Goal: Information Seeking & Learning: Check status

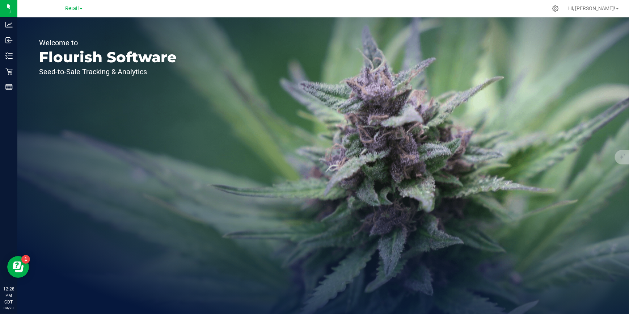
click at [80, 8] on span at bounding box center [81, 8] width 3 height 1
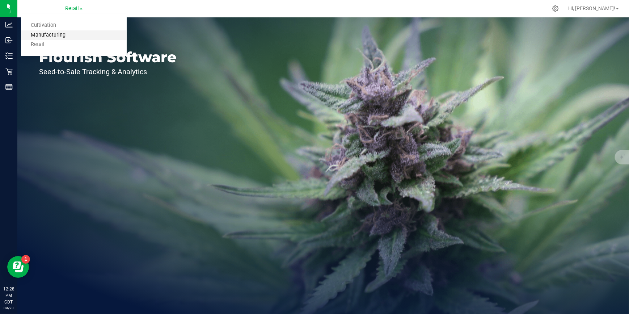
click at [83, 32] on link "Manufacturing" at bounding box center [74, 35] width 106 height 10
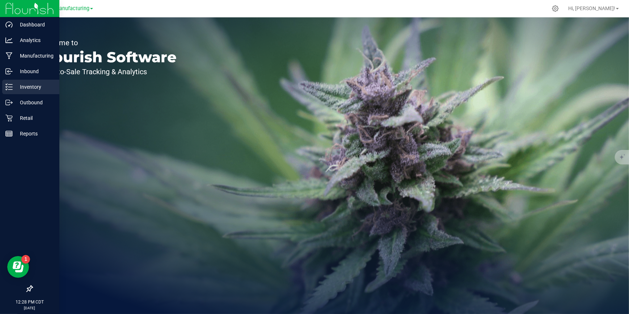
click at [12, 92] on div "Inventory" at bounding box center [30, 87] width 57 height 14
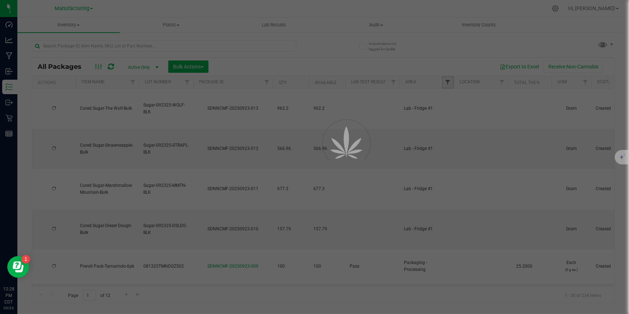
click at [447, 80] on span "Filter" at bounding box center [448, 82] width 6 height 6
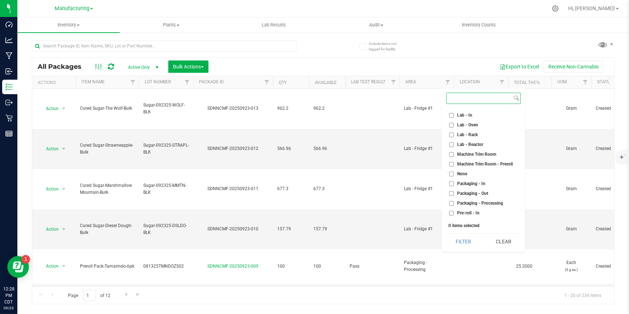
scroll to position [164, 0]
click at [484, 159] on ul "Select All Cure Room Grow 1 - EXT Room Kitchen - Cage Kitchen - In Kitchen - Ou…" at bounding box center [483, 163] width 75 height 109
click at [483, 162] on span "Packaging - Out" at bounding box center [472, 163] width 31 height 4
click at [454, 162] on input "Packaging - Out" at bounding box center [451, 163] width 5 height 5
checkbox input "true"
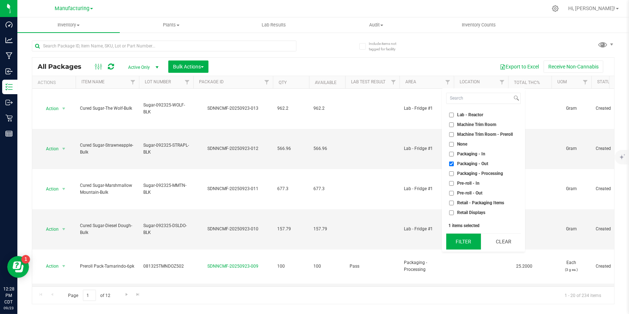
click at [471, 239] on button "Filter" at bounding box center [463, 241] width 35 height 16
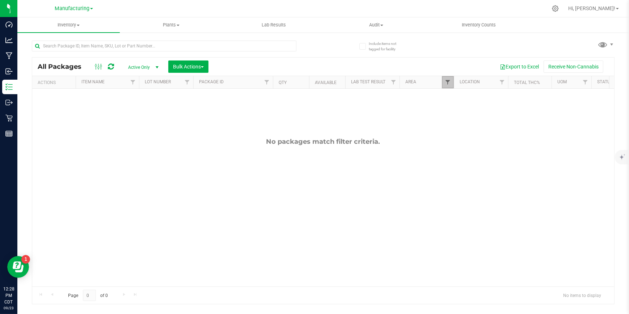
click at [445, 80] on span "Filter" at bounding box center [448, 82] width 6 height 6
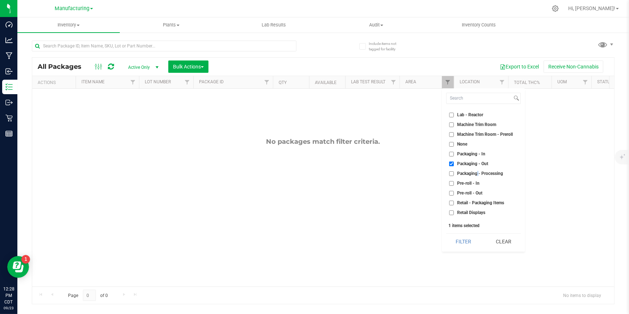
click at [478, 171] on span "Packaging - Processing" at bounding box center [480, 173] width 46 height 4
click at [456, 171] on label "Packaging - Processing" at bounding box center [476, 173] width 54 height 5
click at [454, 171] on input "Packaging - Processing" at bounding box center [451, 173] width 5 height 5
checkbox input "true"
click at [462, 240] on button "Filter" at bounding box center [463, 241] width 35 height 16
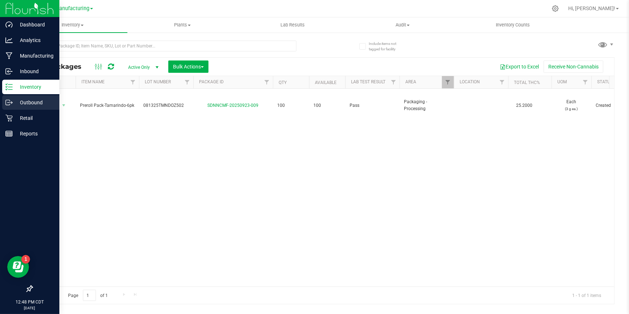
click at [14, 101] on p "Outbound" at bounding box center [34, 102] width 43 height 9
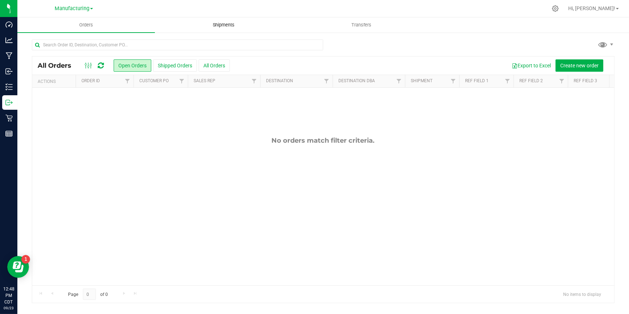
click at [228, 24] on span "Shipments" at bounding box center [223, 25] width 41 height 7
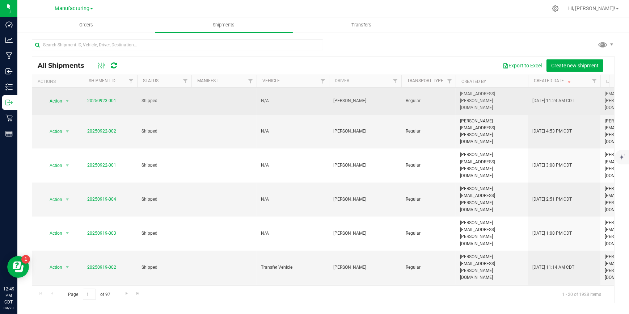
click at [101, 98] on link "20250923-001" at bounding box center [101, 100] width 29 height 5
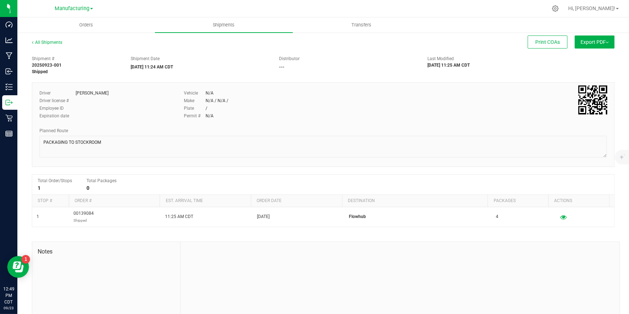
scroll to position [33, 0]
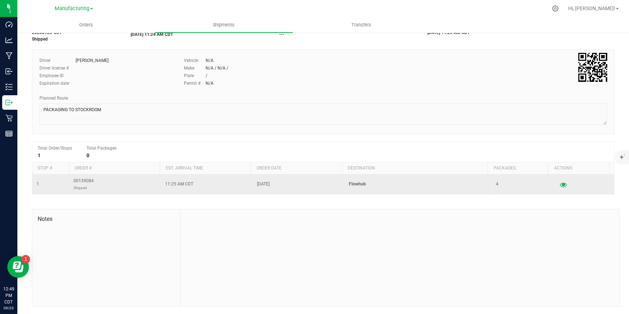
click at [560, 182] on icon "button" at bounding box center [563, 184] width 7 height 5
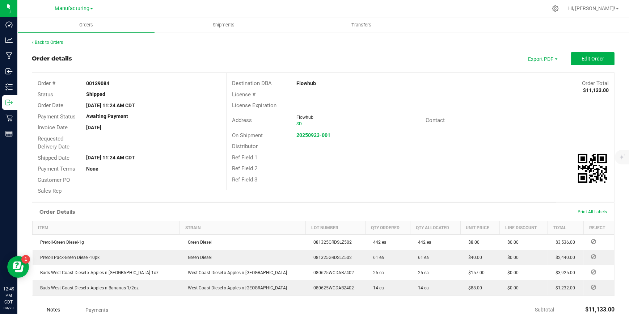
click at [37, 38] on div "Back to Orders Order details Export PDF Edit Order Order # 00139084 Status Ship…" at bounding box center [323, 227] width 612 height 390
click at [38, 40] on link "Back to Orders" at bounding box center [47, 42] width 31 height 5
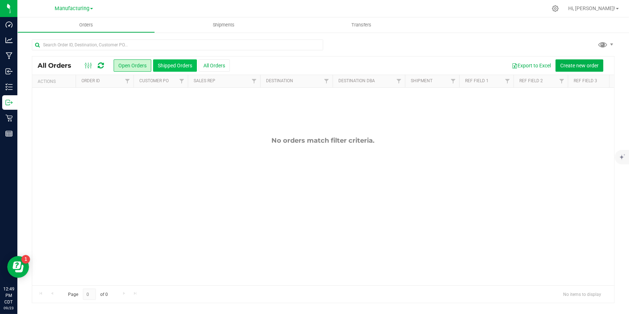
click at [184, 62] on button "Shipped Orders" at bounding box center [175, 65] width 44 height 12
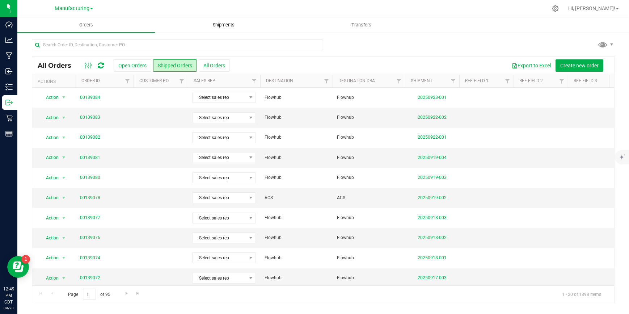
click at [223, 25] on span "Shipments" at bounding box center [223, 25] width 41 height 7
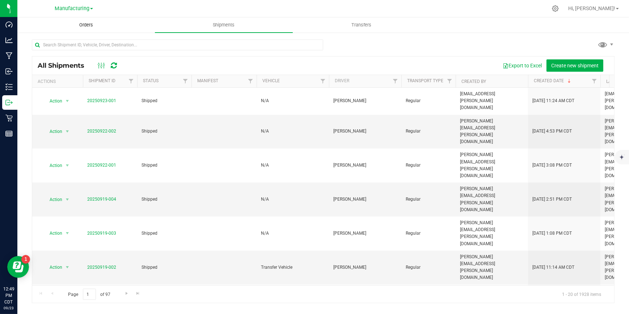
click at [83, 25] on span "Orders" at bounding box center [85, 25] width 33 height 7
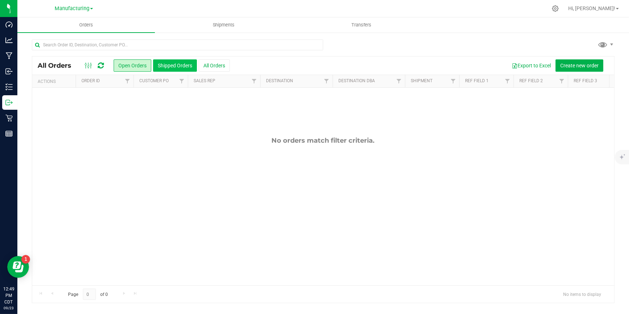
click at [181, 65] on button "Shipped Orders" at bounding box center [175, 65] width 44 height 12
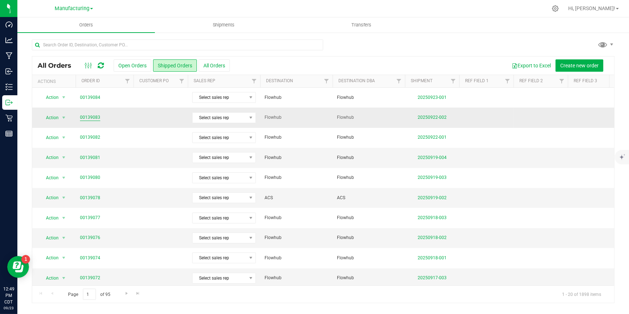
click at [92, 116] on link "00139083" at bounding box center [90, 117] width 20 height 7
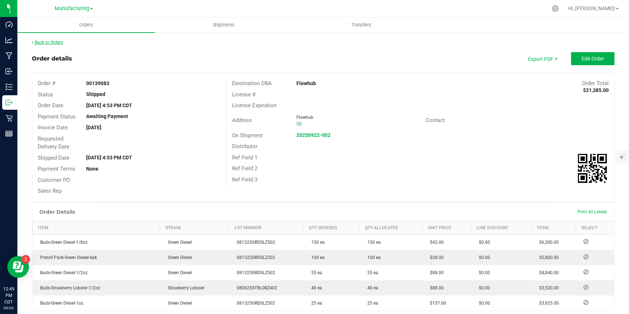
click at [50, 43] on link "Back to Orders" at bounding box center [47, 42] width 31 height 5
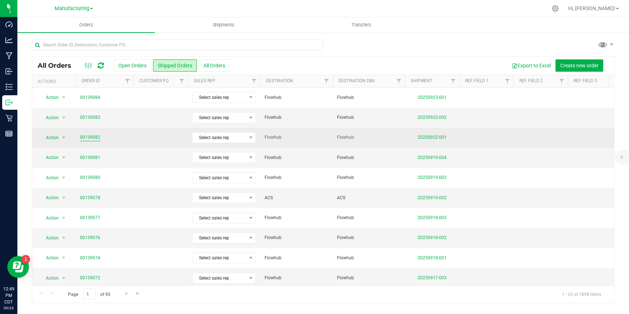
click at [95, 136] on link "00139082" at bounding box center [90, 137] width 20 height 7
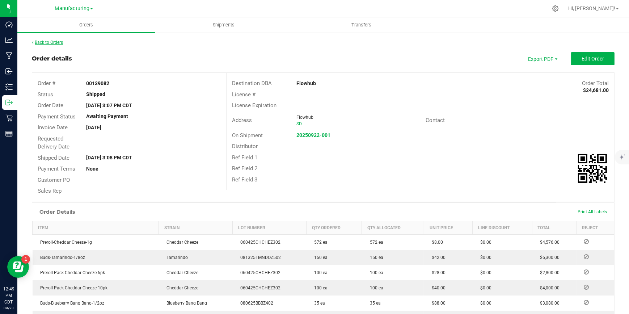
click at [53, 42] on link "Back to Orders" at bounding box center [47, 42] width 31 height 5
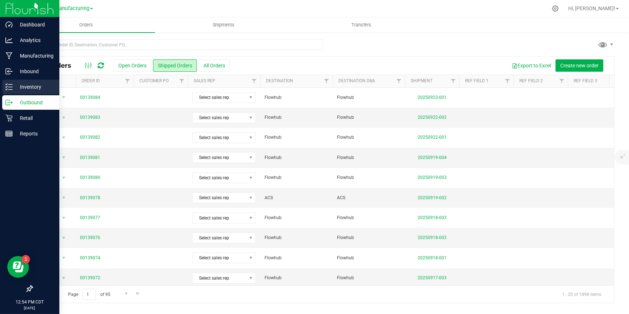
click at [9, 80] on div "Inventory" at bounding box center [30, 87] width 57 height 14
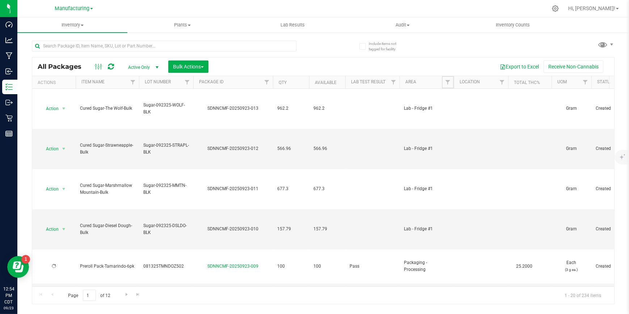
click at [447, 81] on span "Filter" at bounding box center [448, 82] width 6 height 6
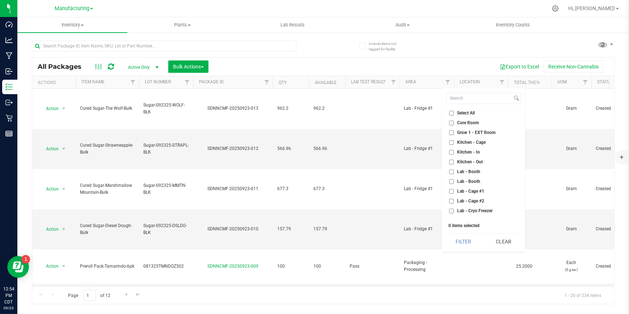
click at [438, 53] on div "All Packages Active Only Active Only Lab Samples Locked All Bulk Actions Add to…" at bounding box center [323, 169] width 583 height 270
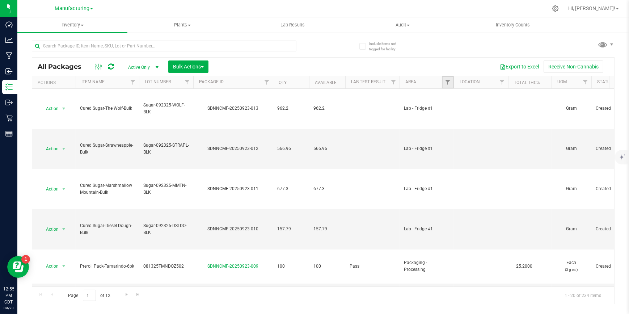
click at [443, 78] on link "Filter" at bounding box center [448, 82] width 12 height 12
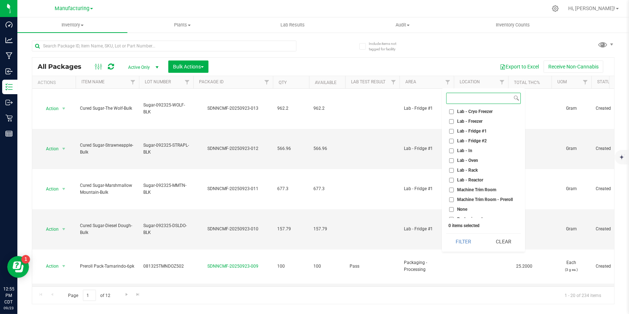
scroll to position [70, 0]
click at [482, 123] on li "Lab - Cage #1" at bounding box center [483, 122] width 75 height 8
click at [479, 130] on span "Lab - Cage #2" at bounding box center [470, 131] width 27 height 4
click at [454, 130] on input "Lab - Cage #2" at bounding box center [451, 131] width 5 height 5
checkbox input "true"
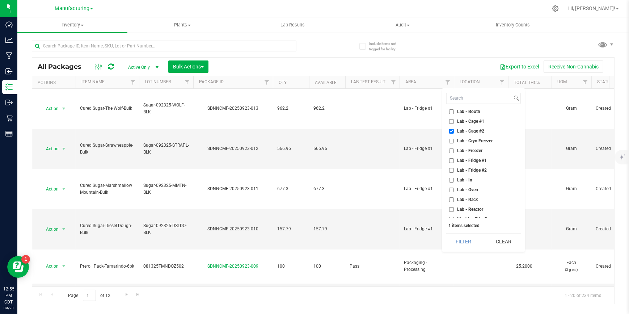
click at [478, 121] on span "Lab - Cage #1" at bounding box center [470, 121] width 27 height 4
click at [454, 121] on input "Lab - Cage #1" at bounding box center [451, 121] width 5 height 5
click at [475, 239] on button "Filter" at bounding box center [463, 241] width 35 height 16
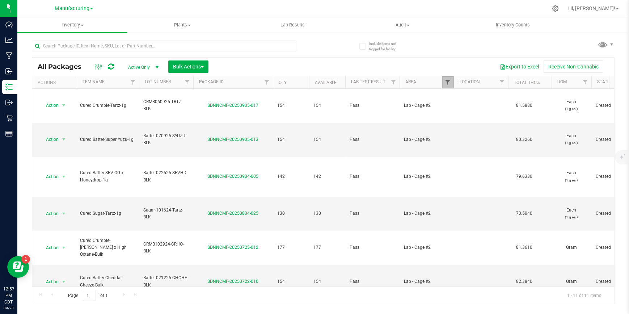
click at [446, 83] on span "Filter" at bounding box center [448, 82] width 6 height 6
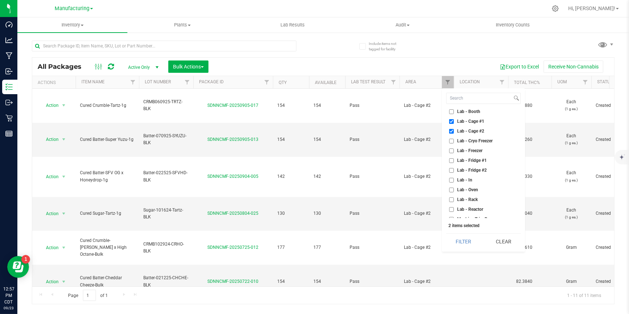
click at [447, 121] on li "Lab - Cage #1" at bounding box center [483, 122] width 75 height 8
drag, startPoint x: 451, startPoint y: 120, endPoint x: 453, endPoint y: 130, distance: 10.2
click at [451, 122] on input "Lab - Cage #1" at bounding box center [451, 121] width 5 height 5
checkbox input "false"
click at [453, 132] on input "Lab - Cage #2" at bounding box center [451, 131] width 5 height 5
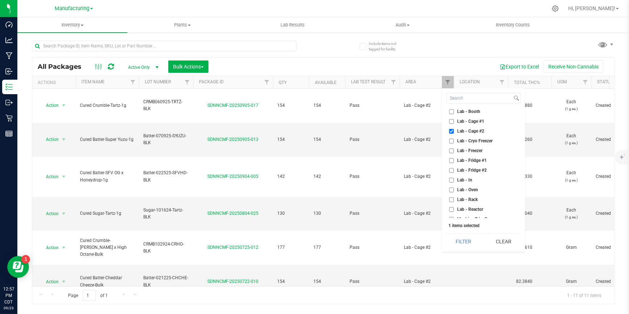
checkbox input "false"
click at [456, 126] on label "Packaging - Out" at bounding box center [468, 126] width 39 height 5
click at [454, 126] on input "Packaging - Out" at bounding box center [451, 126] width 5 height 5
checkbox input "true"
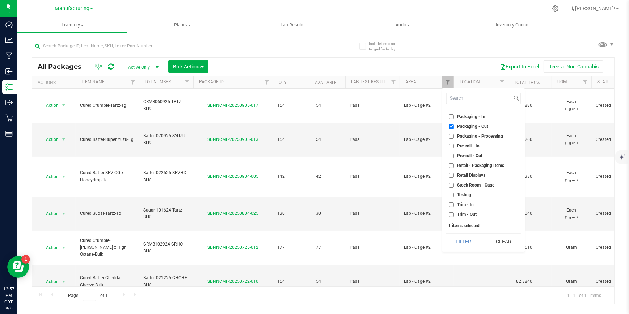
click at [459, 138] on span "Packaging - Processing" at bounding box center [480, 136] width 46 height 4
click at [454, 138] on input "Packaging - Processing" at bounding box center [451, 136] width 5 height 5
checkbox input "true"
click at [453, 117] on input "Packaging - In" at bounding box center [451, 116] width 5 height 5
click at [468, 239] on button "Filter" at bounding box center [463, 241] width 35 height 16
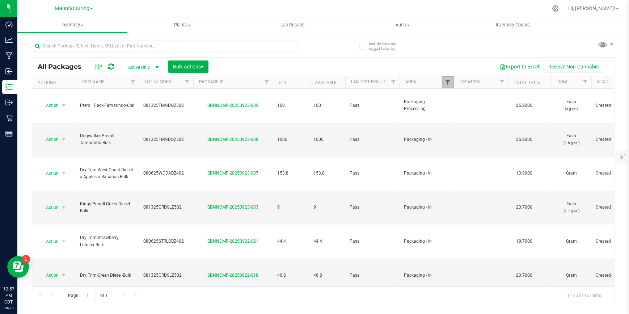
click at [449, 83] on span "Filter" at bounding box center [448, 82] width 6 height 6
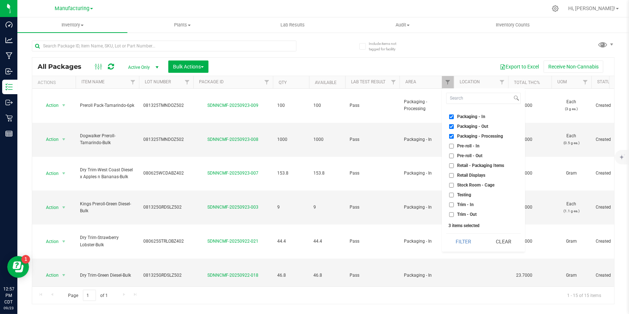
drag, startPoint x: 451, startPoint y: 115, endPoint x: 456, endPoint y: 126, distance: 11.4
click at [451, 115] on input "Packaging - In" at bounding box center [451, 116] width 5 height 5
checkbox input "false"
click at [456, 126] on label "Packaging - Out" at bounding box center [468, 126] width 39 height 5
click at [454, 126] on input "Packaging - Out" at bounding box center [451, 126] width 5 height 5
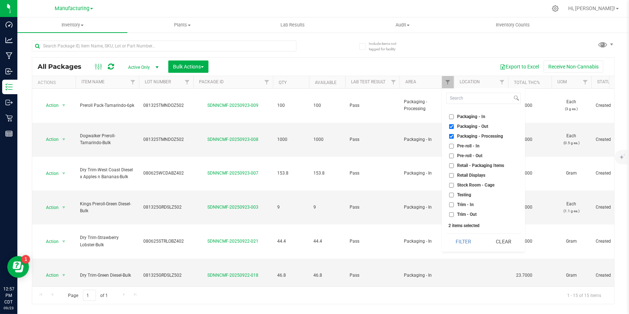
checkbox input "false"
click at [456, 131] on ul "Select All Cure Room Grow 1 - EXT Room Kitchen - Cage Kitchen - In Kitchen - Ou…" at bounding box center [483, 163] width 75 height 109
click at [457, 135] on span "Packaging - Processing" at bounding box center [480, 136] width 46 height 4
click at [454, 135] on input "Packaging - Processing" at bounding box center [451, 136] width 5 height 5
checkbox input "false"
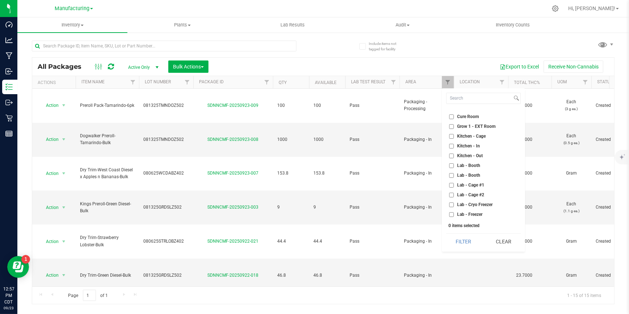
scroll to position [4, 0]
click at [470, 183] on li "Lab - Cage #1" at bounding box center [483, 187] width 75 height 8
click at [470, 195] on span "Lab - Cage #2" at bounding box center [470, 197] width 27 height 4
click at [454, 195] on input "Lab - Cage #2" at bounding box center [451, 197] width 5 height 5
checkbox input "true"
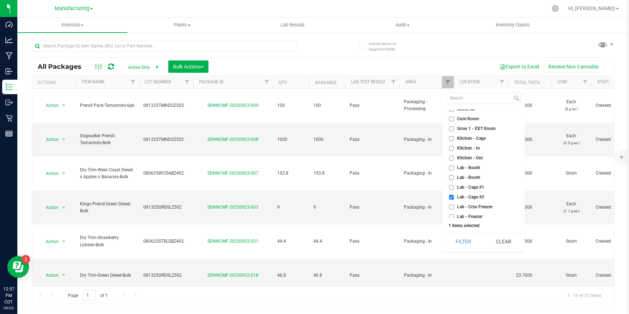
click at [471, 185] on span "Lab - Cage #1" at bounding box center [470, 187] width 27 height 4
click at [454, 185] on input "Lab - Cage #1" at bounding box center [451, 187] width 5 height 5
checkbox input "true"
click at [474, 244] on button "Filter" at bounding box center [463, 241] width 35 height 16
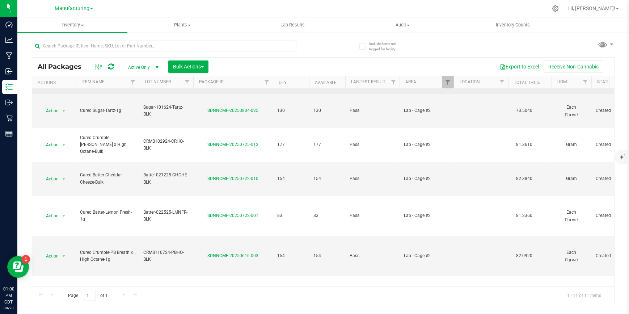
scroll to position [104, 0]
